Goal: Task Accomplishment & Management: Use online tool/utility

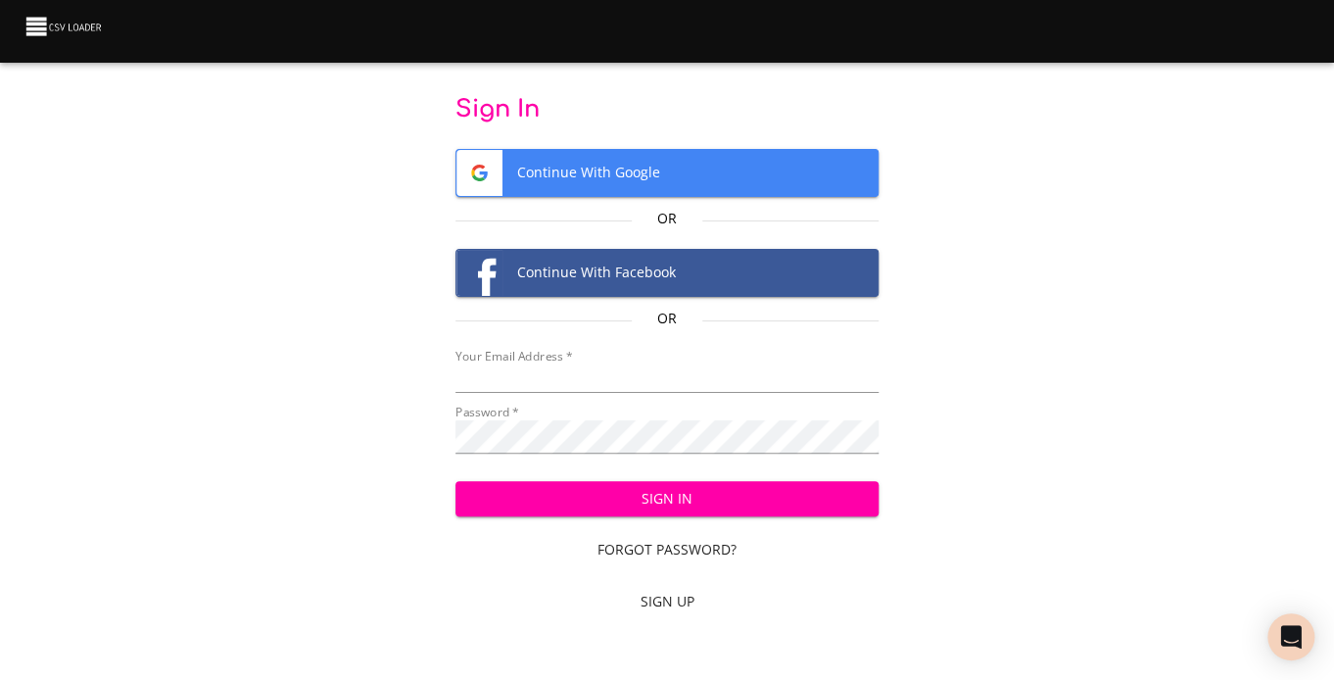
type input "[EMAIL_ADDRESS][DOMAIN_NAME]"
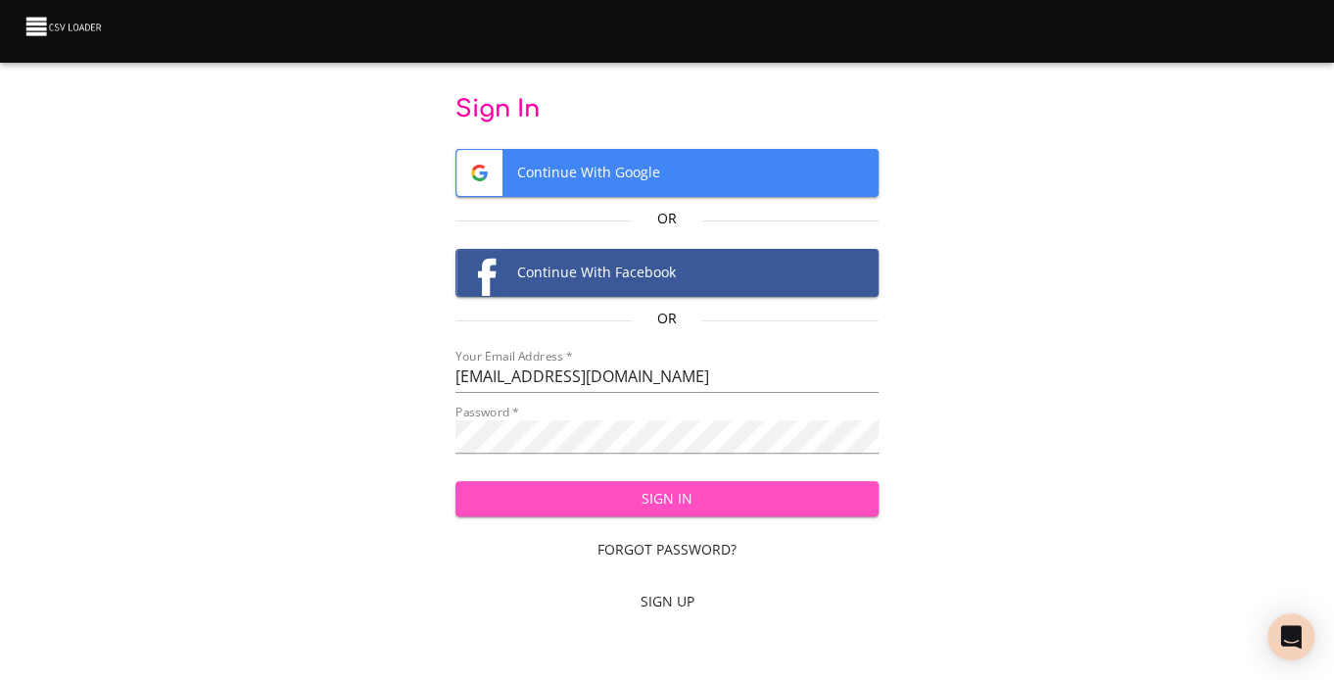
click at [663, 511] on span "Sign In" at bounding box center [667, 499] width 393 height 24
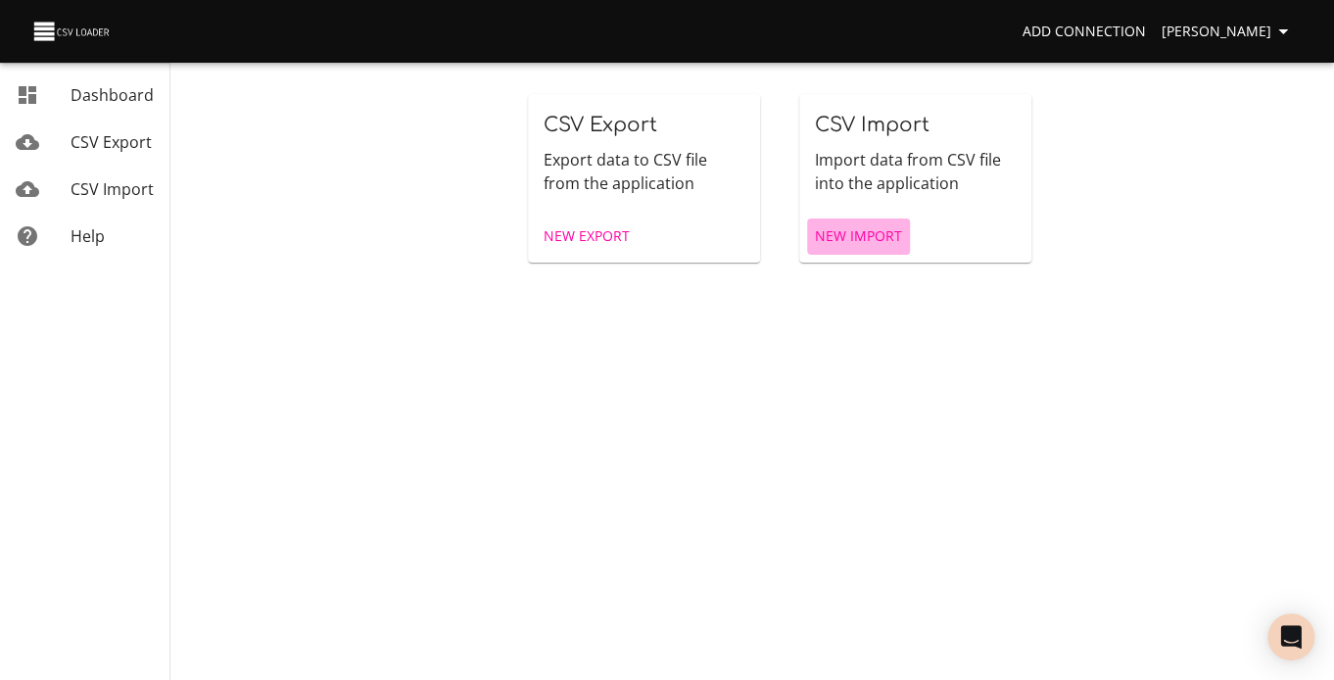
click at [848, 249] on span "New Import" at bounding box center [858, 236] width 87 height 24
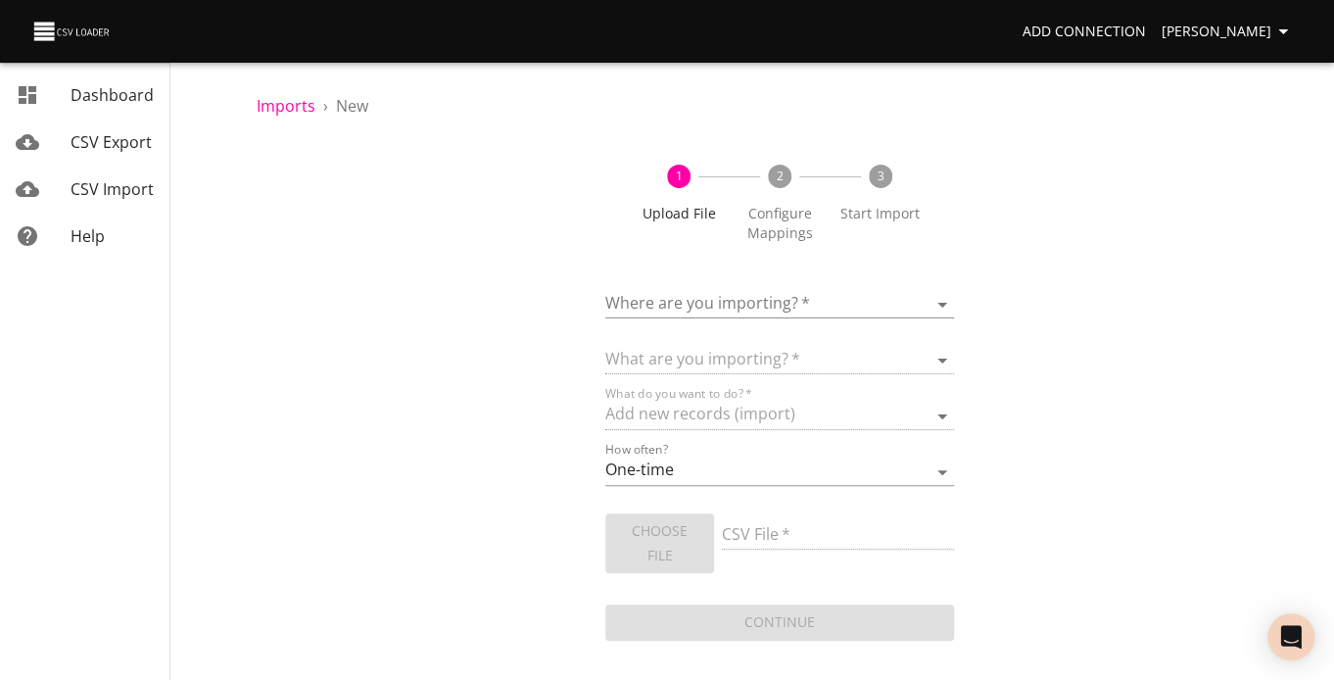
click at [833, 328] on body "Add Connection [PERSON_NAME] Dashboard CSV Export CSV Import Help Imports › New…" at bounding box center [667, 340] width 1334 height 680
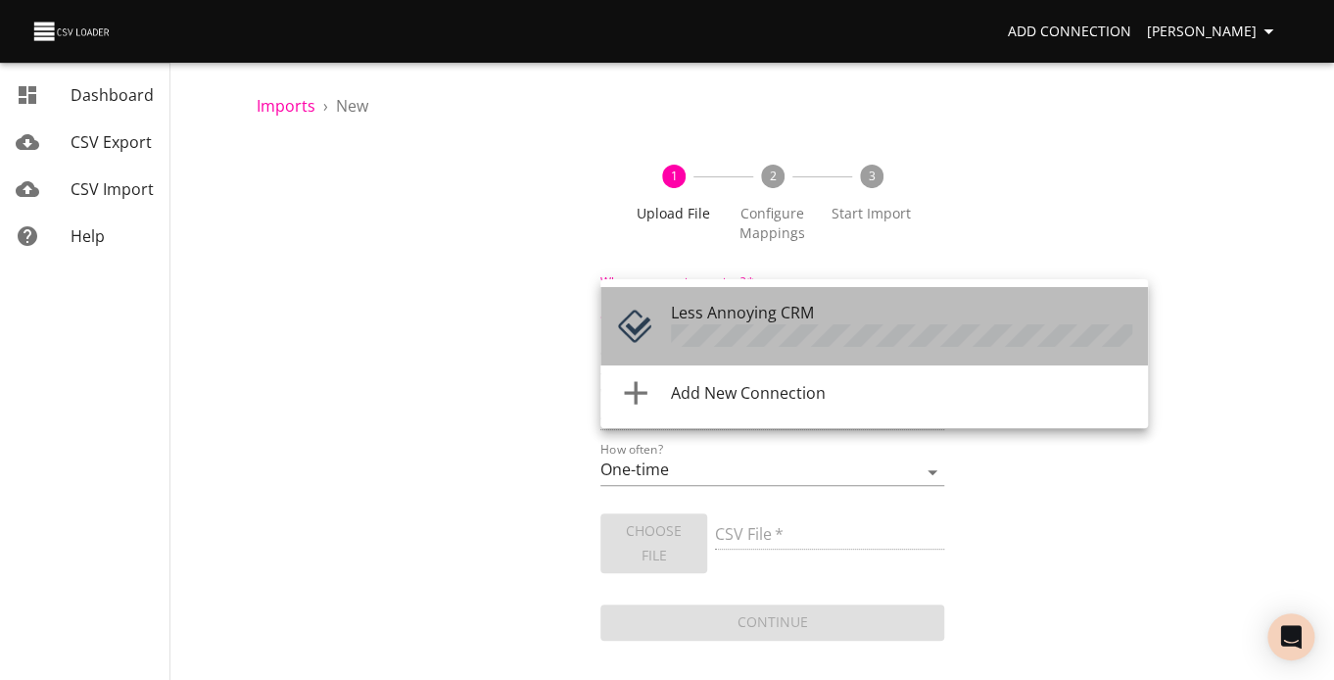
click at [814, 323] on span "Less Annoying CRM" at bounding box center [742, 313] width 143 height 22
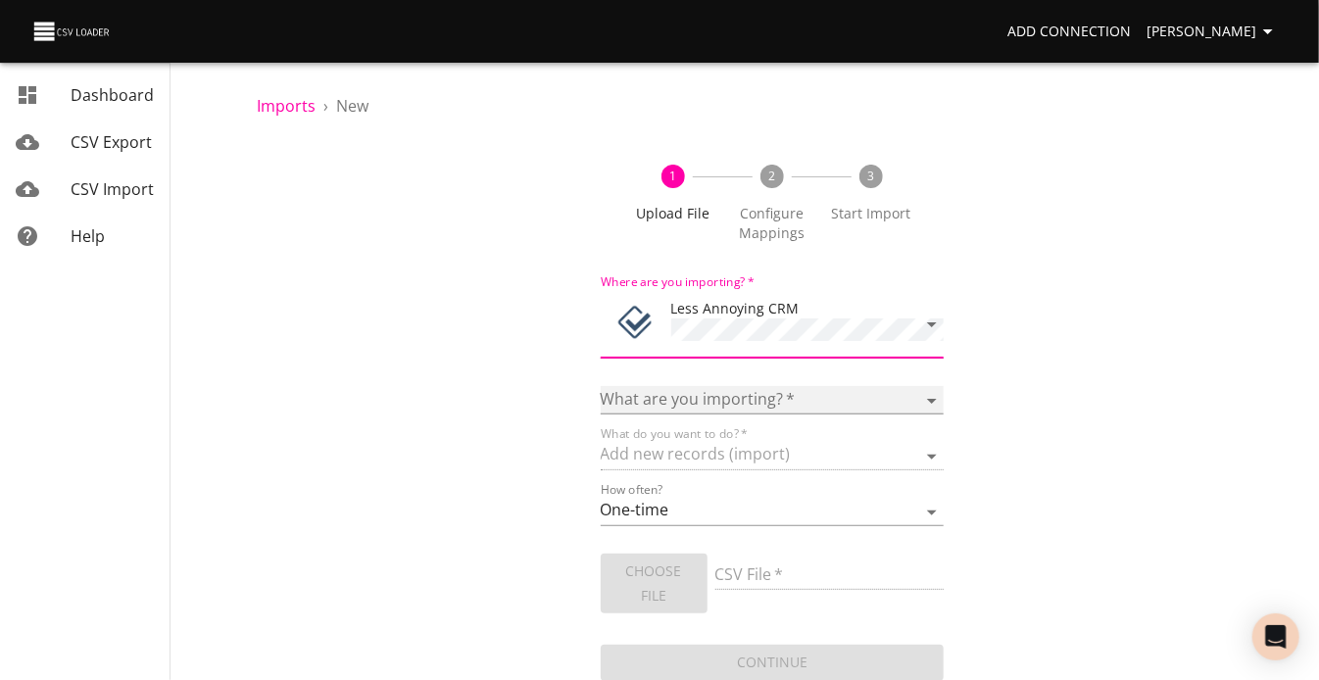
click at [746, 414] on select "Notes Tasks" at bounding box center [773, 400] width 344 height 28
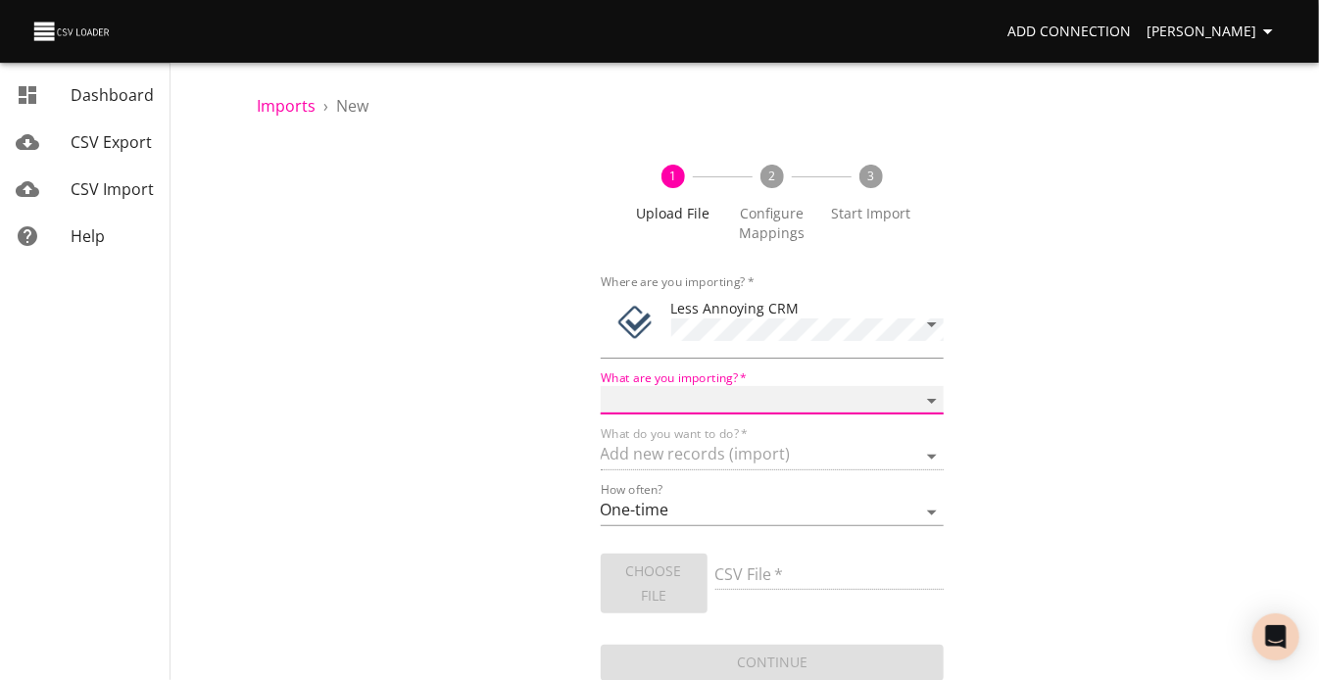
select select "notes"
click at [601, 410] on select "Notes Tasks" at bounding box center [773, 400] width 344 height 28
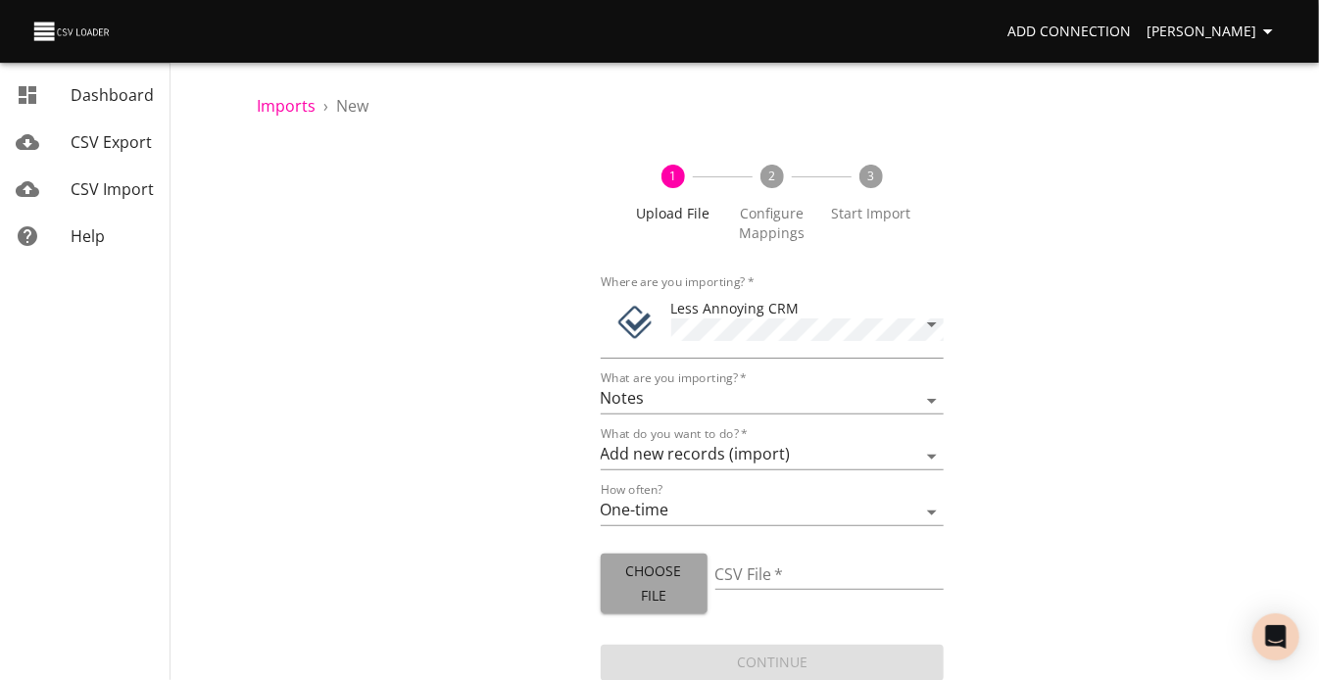
click at [674, 607] on span "Choose File" at bounding box center [653, 583] width 75 height 48
type input "People No Email 11-error-file.csv"
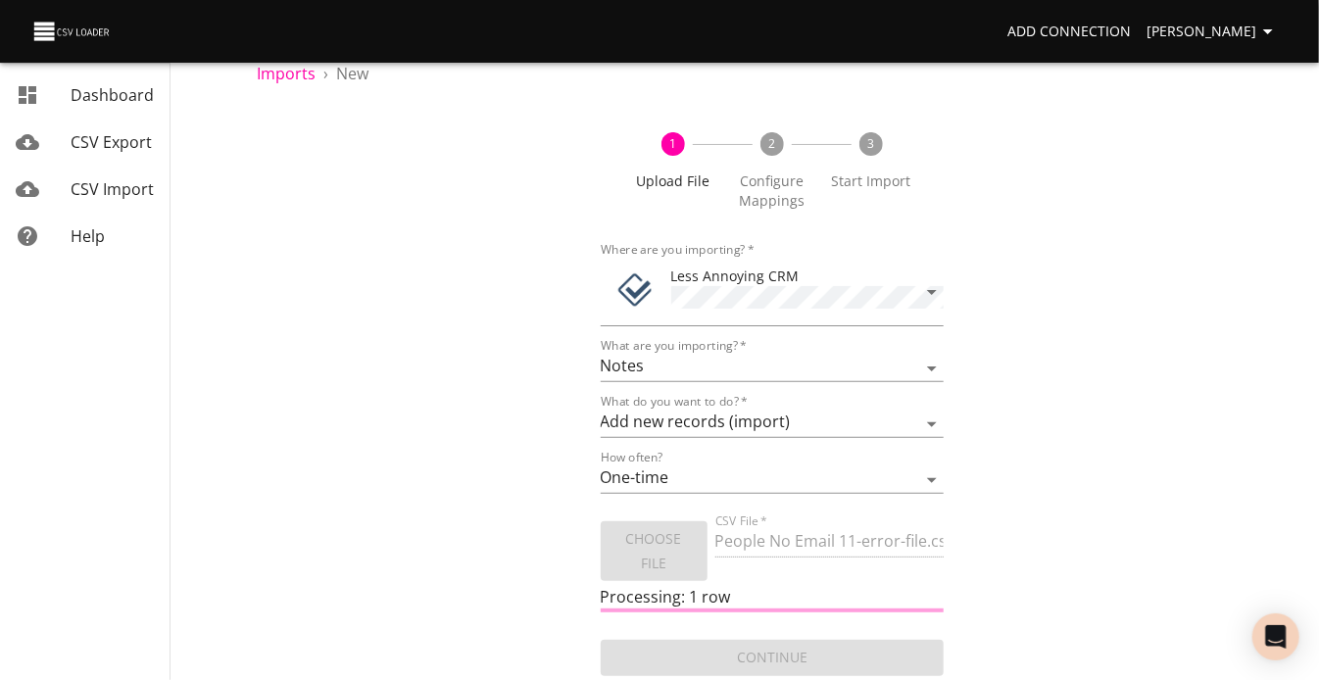
scroll to position [94, 0]
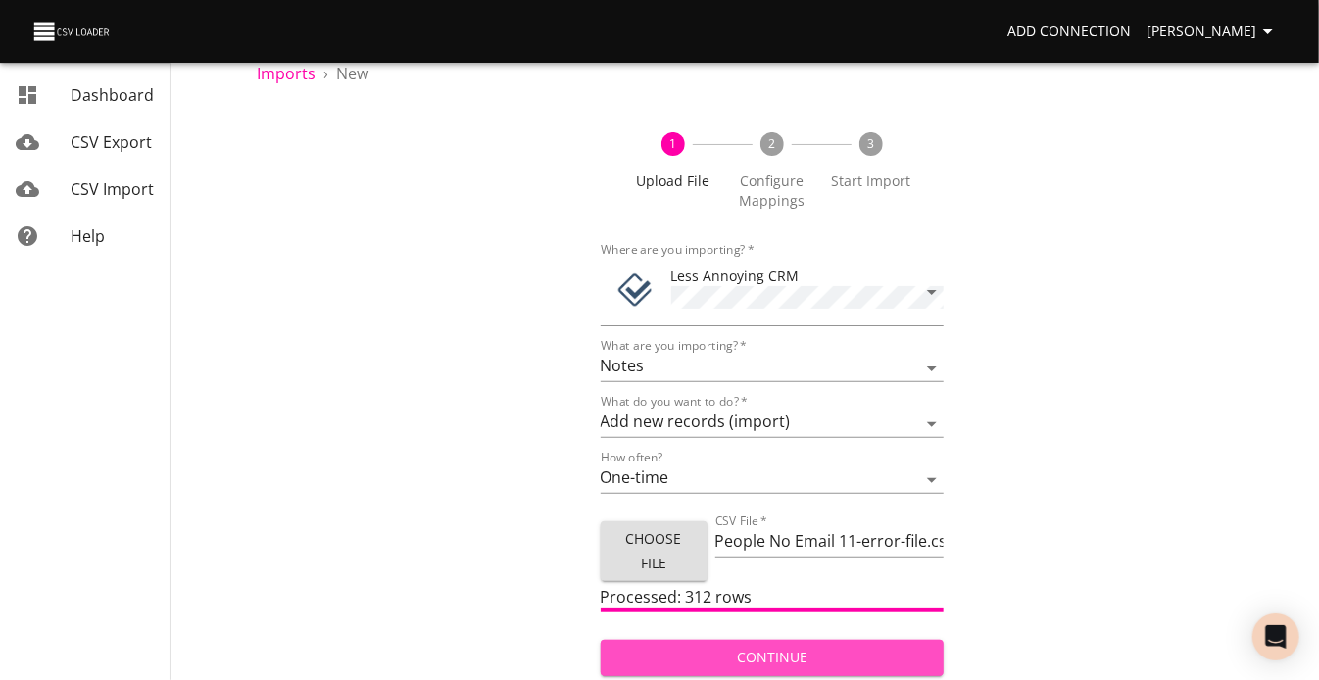
click at [789, 646] on span "Continue" at bounding box center [772, 658] width 313 height 24
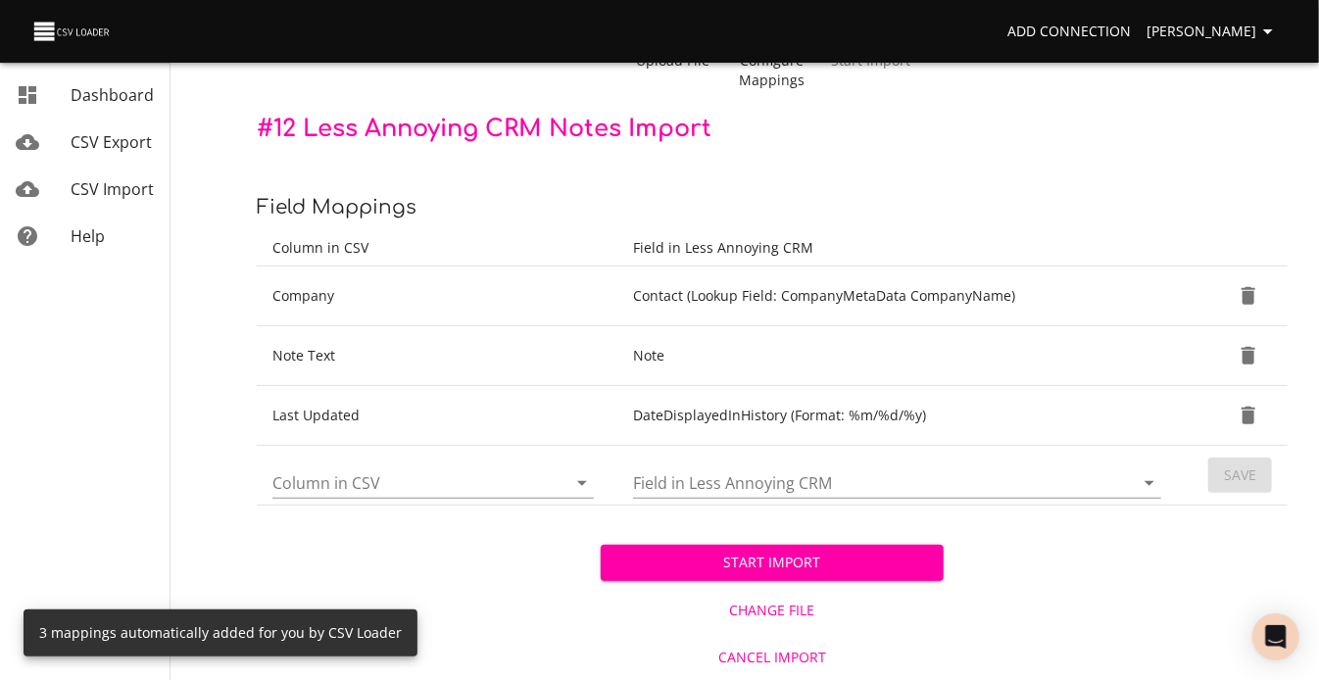
scroll to position [176, 0]
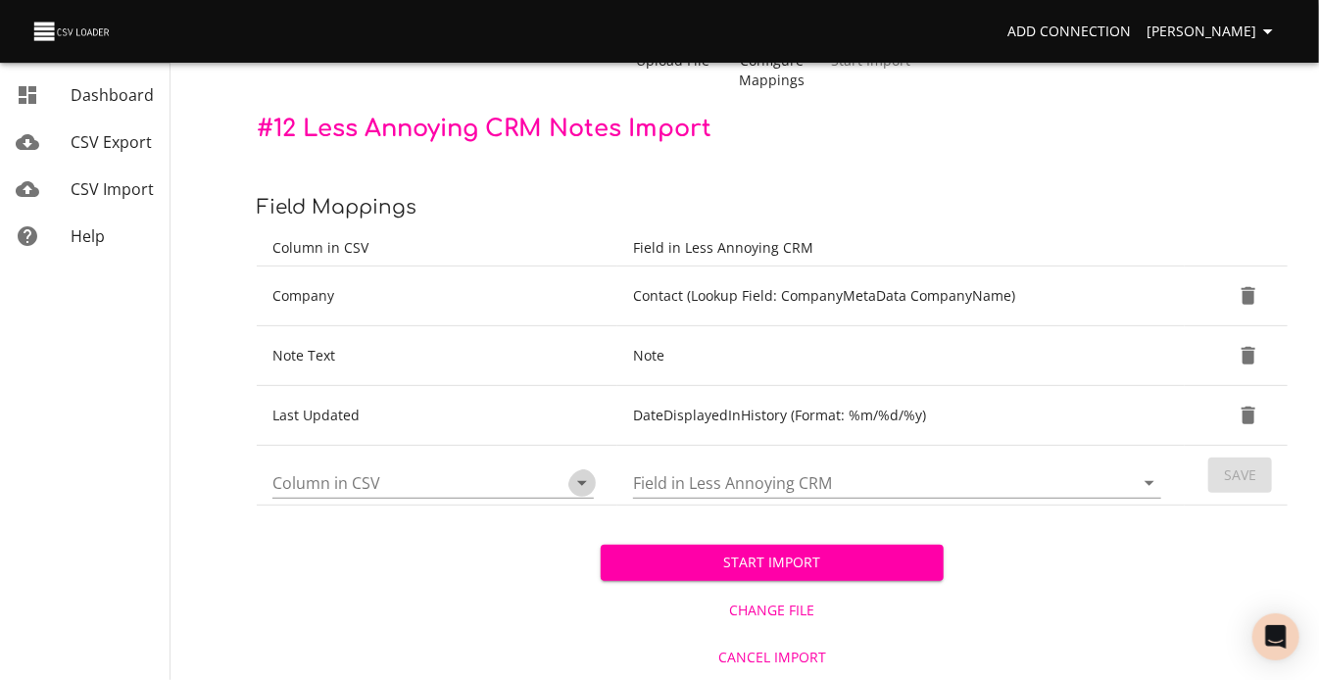
click at [576, 495] on icon "Open" at bounding box center [582, 483] width 24 height 24
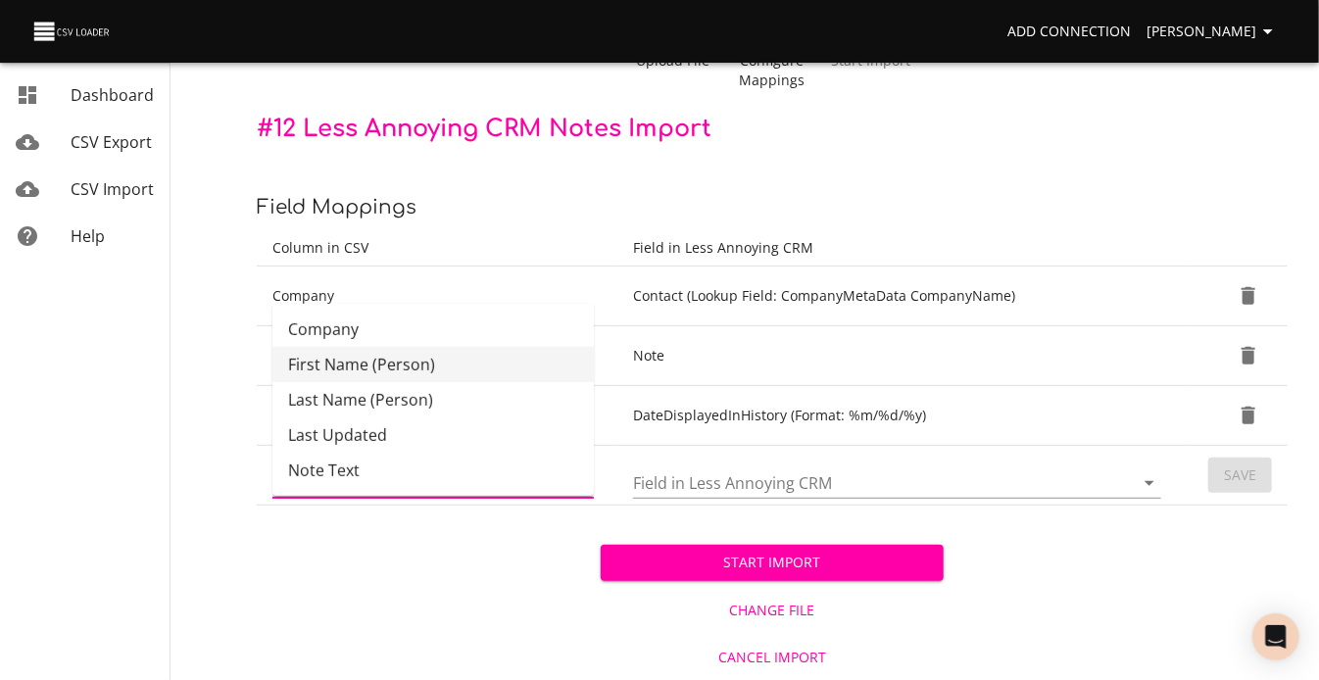
click at [470, 347] on li "First Name (Person)" at bounding box center [432, 364] width 321 height 35
type input "First Name (Person)"
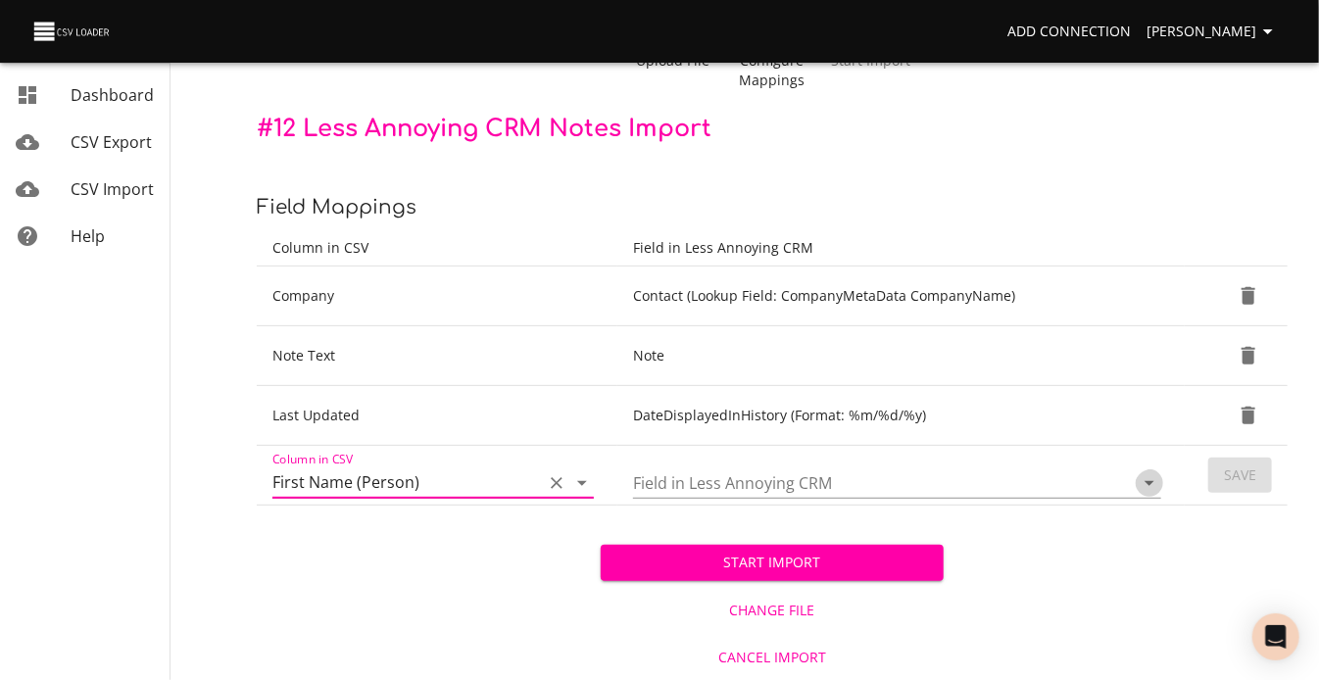
click at [1147, 486] on icon "Open" at bounding box center [1149, 483] width 10 height 5
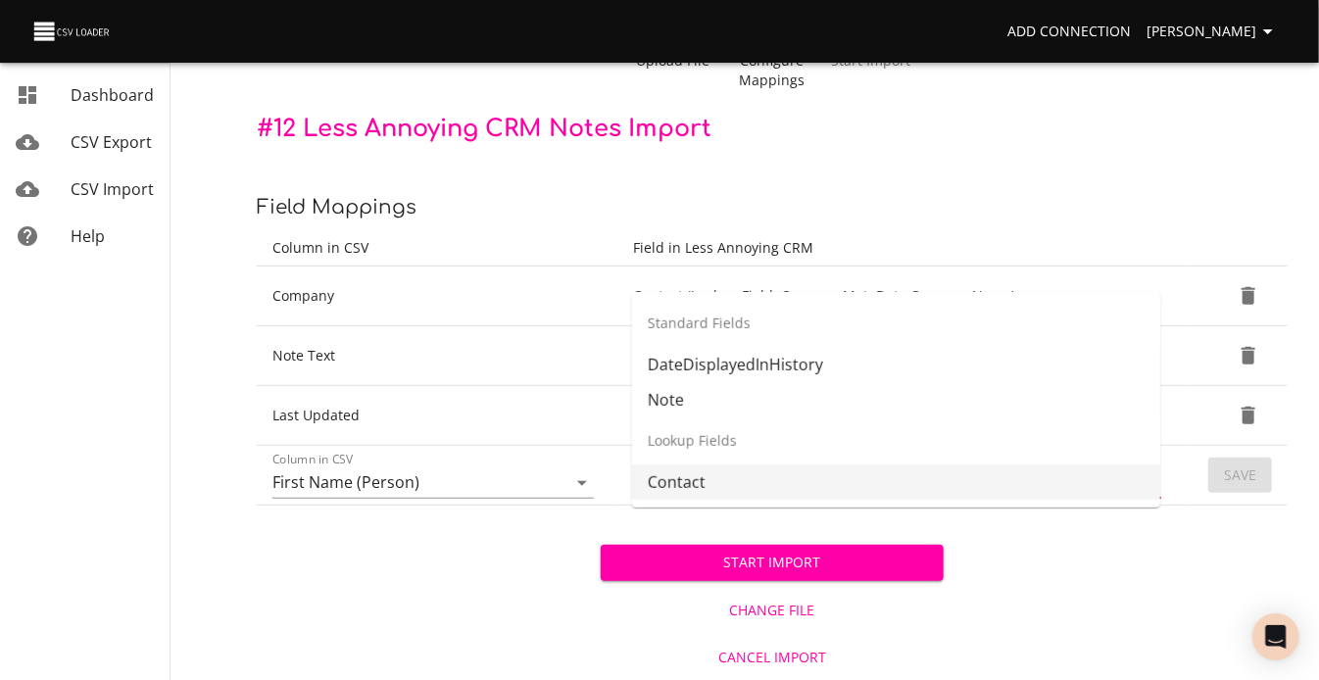
click at [950, 473] on li "Contact" at bounding box center [896, 481] width 528 height 35
type input "Contact"
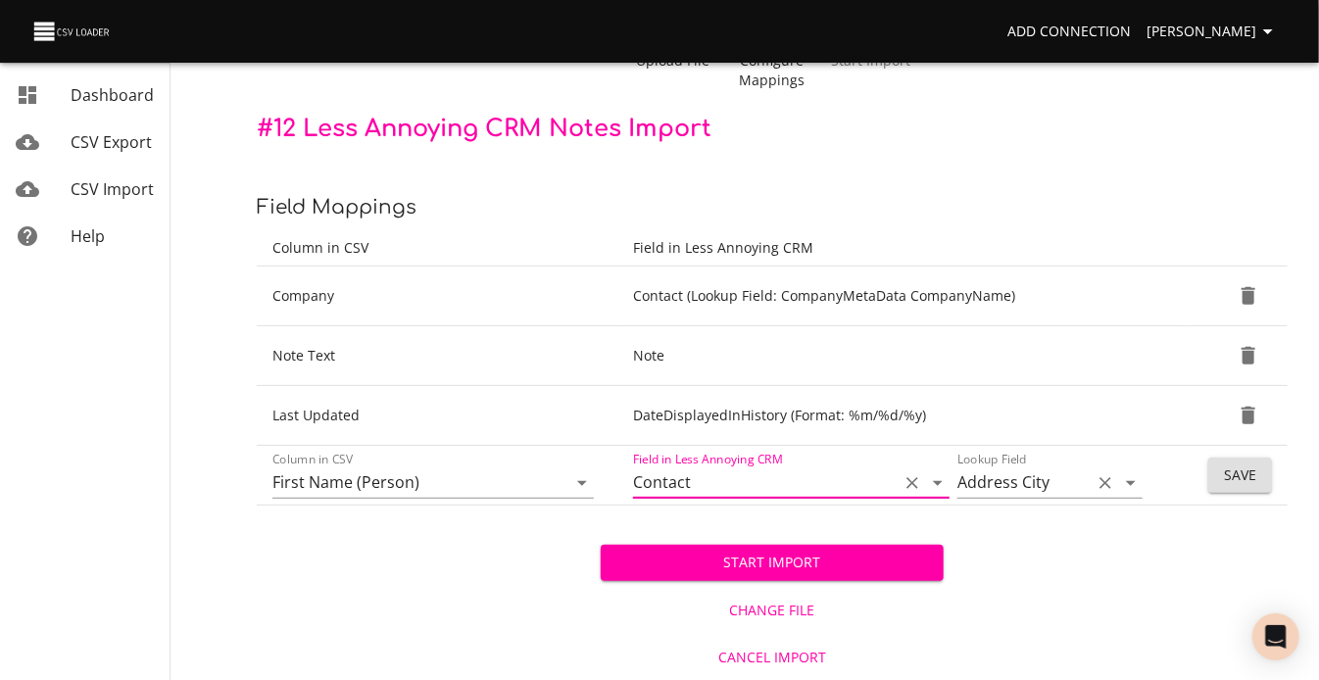
click at [1129, 486] on icon "Open" at bounding box center [1131, 483] width 10 height 5
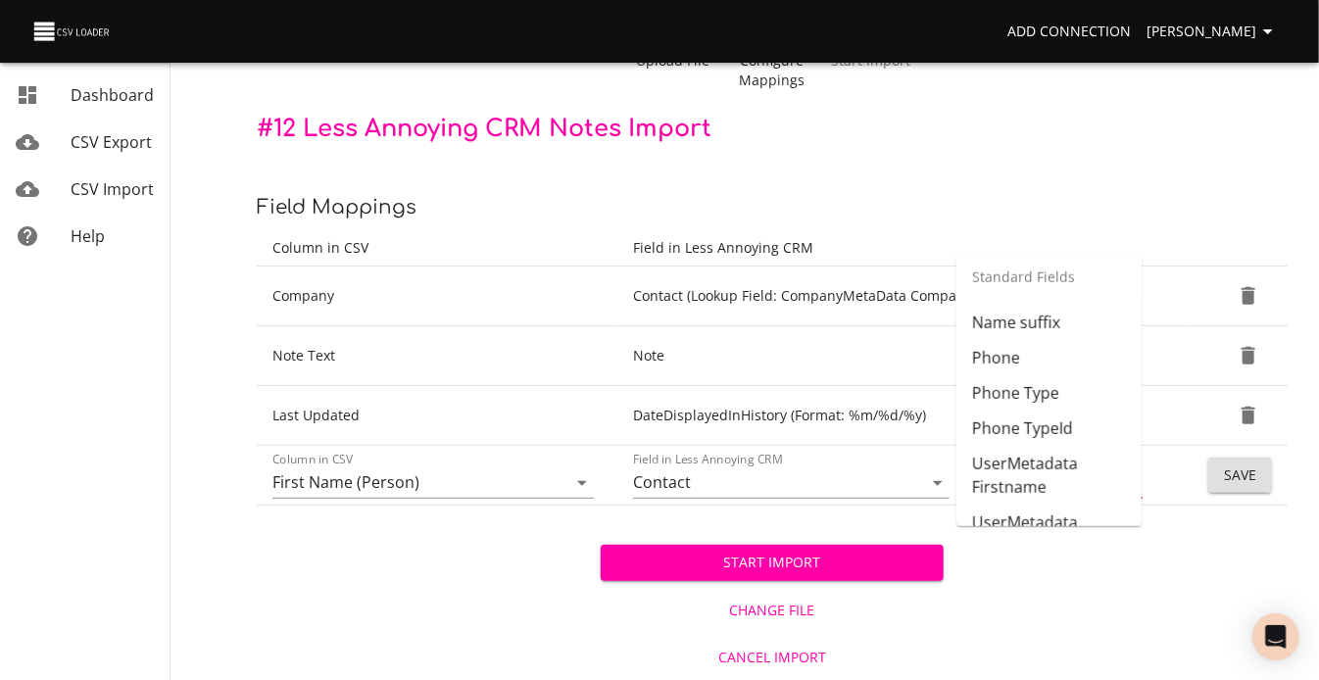
scroll to position [824, 0]
click at [1012, 143] on li "Name Firstname" at bounding box center [1048, 125] width 185 height 35
type input "Name Firstname"
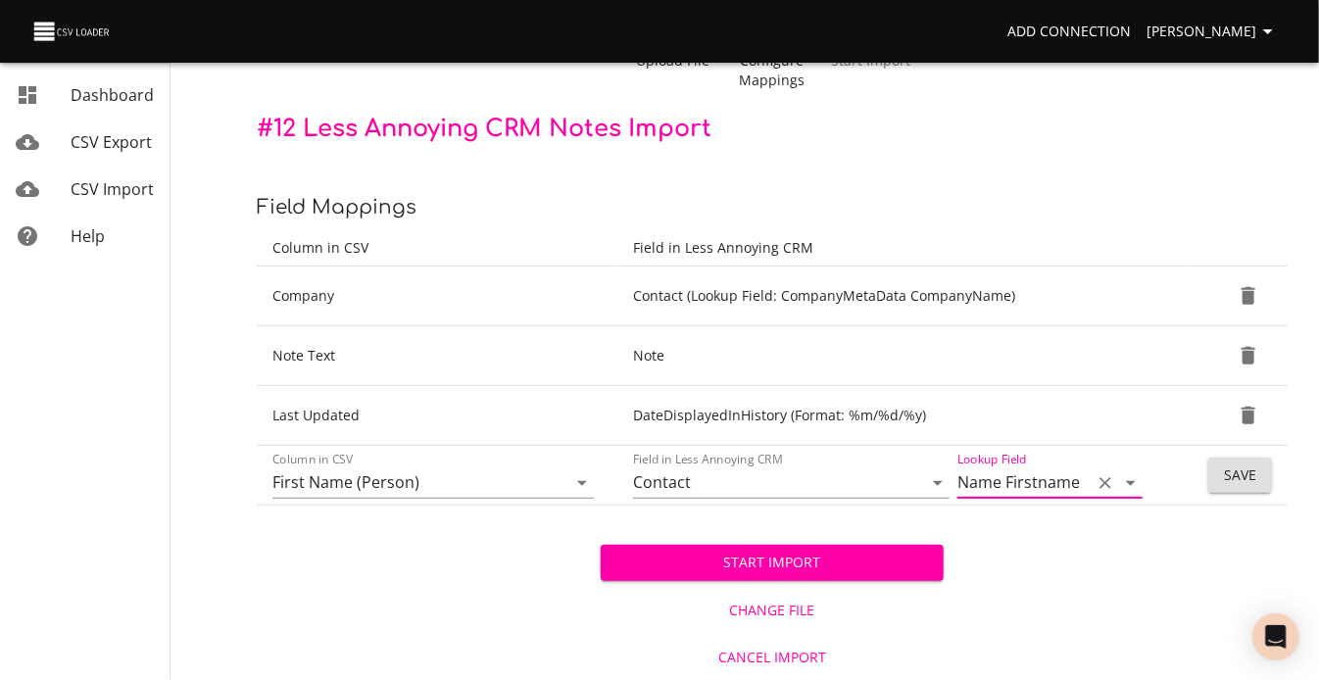
click at [1250, 488] on span "Save" at bounding box center [1240, 475] width 32 height 24
